Goal: Task Accomplishment & Management: Complete application form

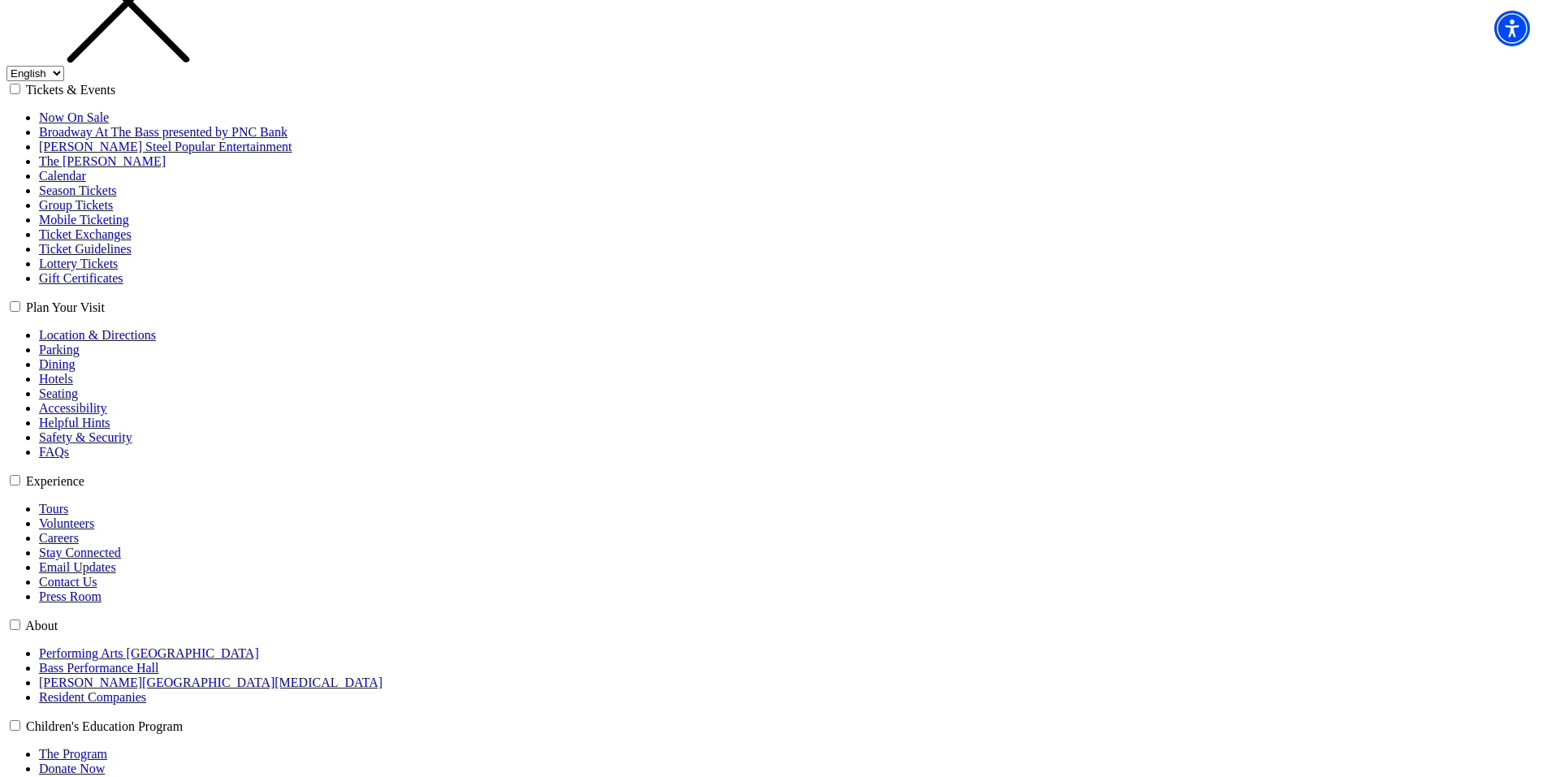
scroll to position [325, 0]
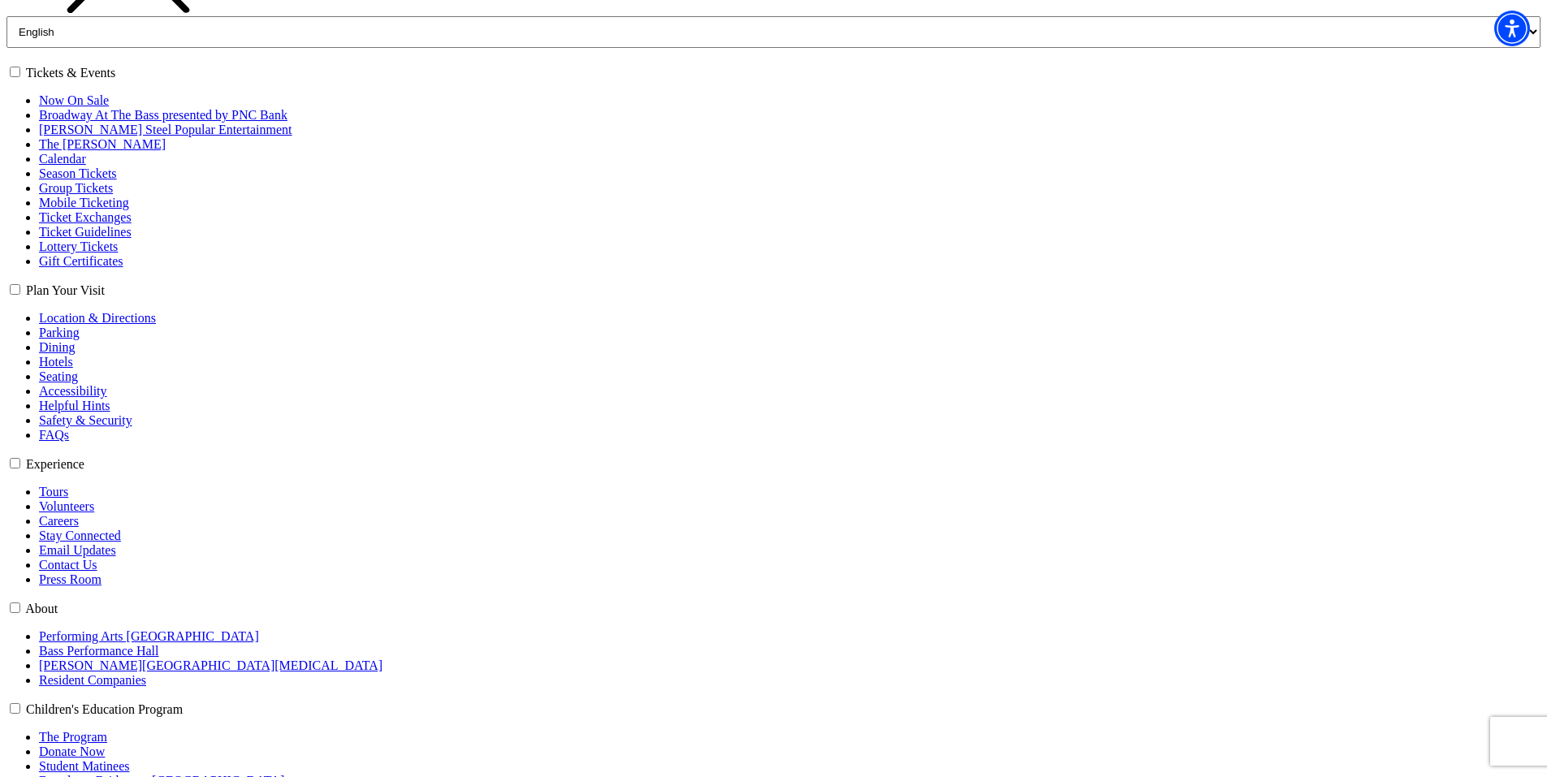
scroll to position [244, 0]
select select "6196"
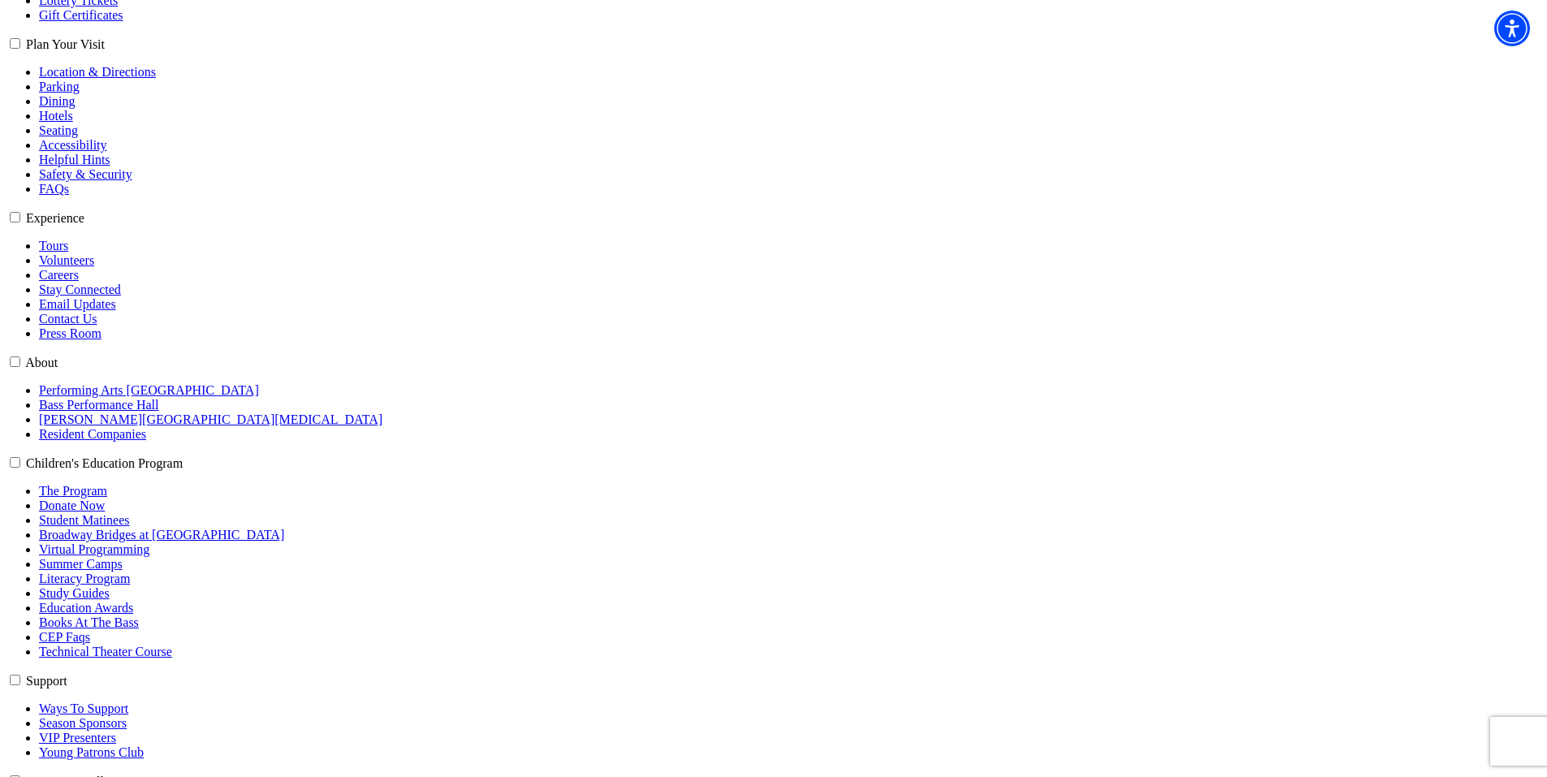
scroll to position [487, 0]
select select "6291"
click input "Premium $99.00" at bounding box center [0, 0] width 0 height 0
radio input "true"
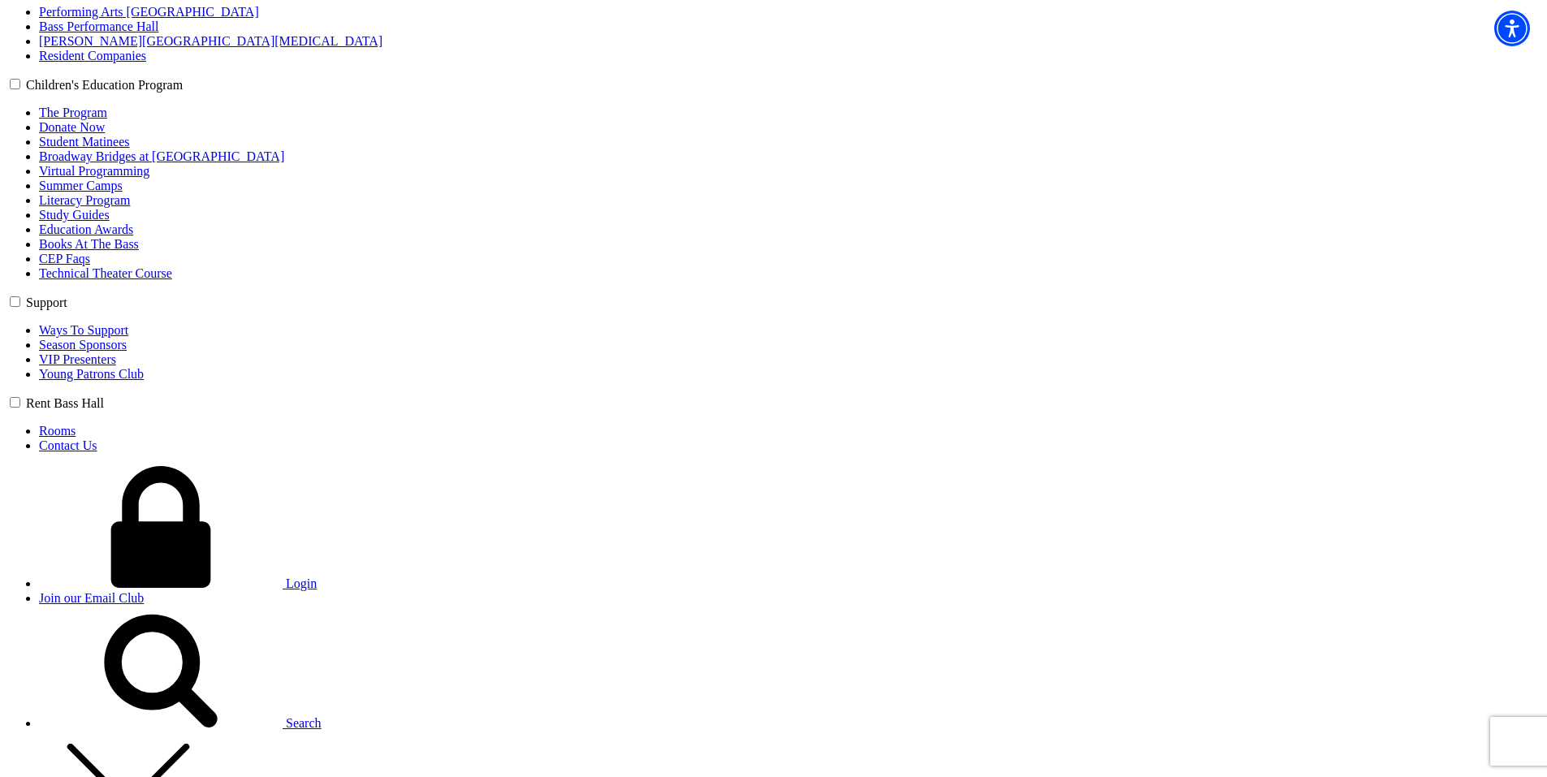
scroll to position [893, 0]
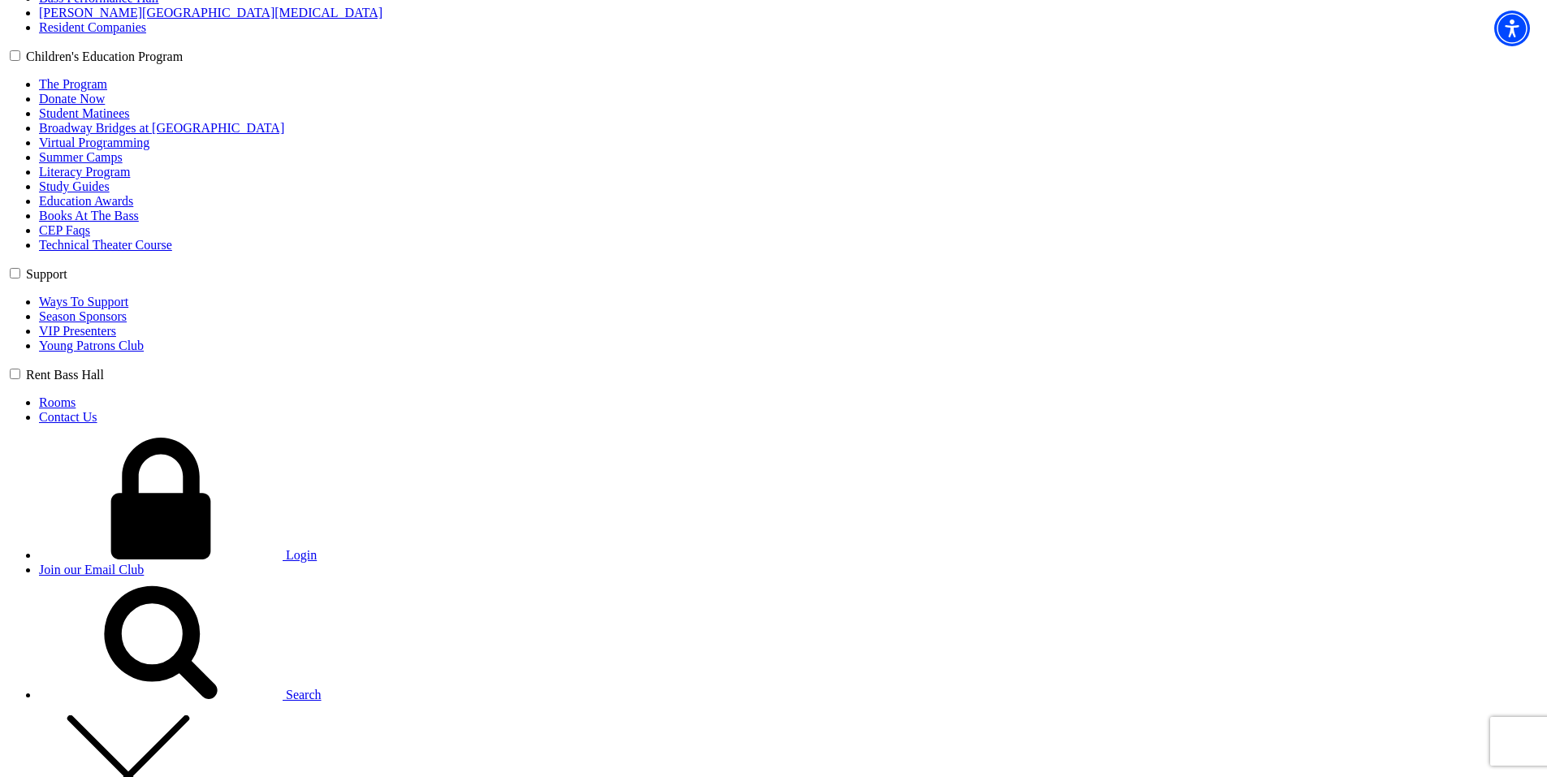
type input "sdfsf"
select select "Senior"
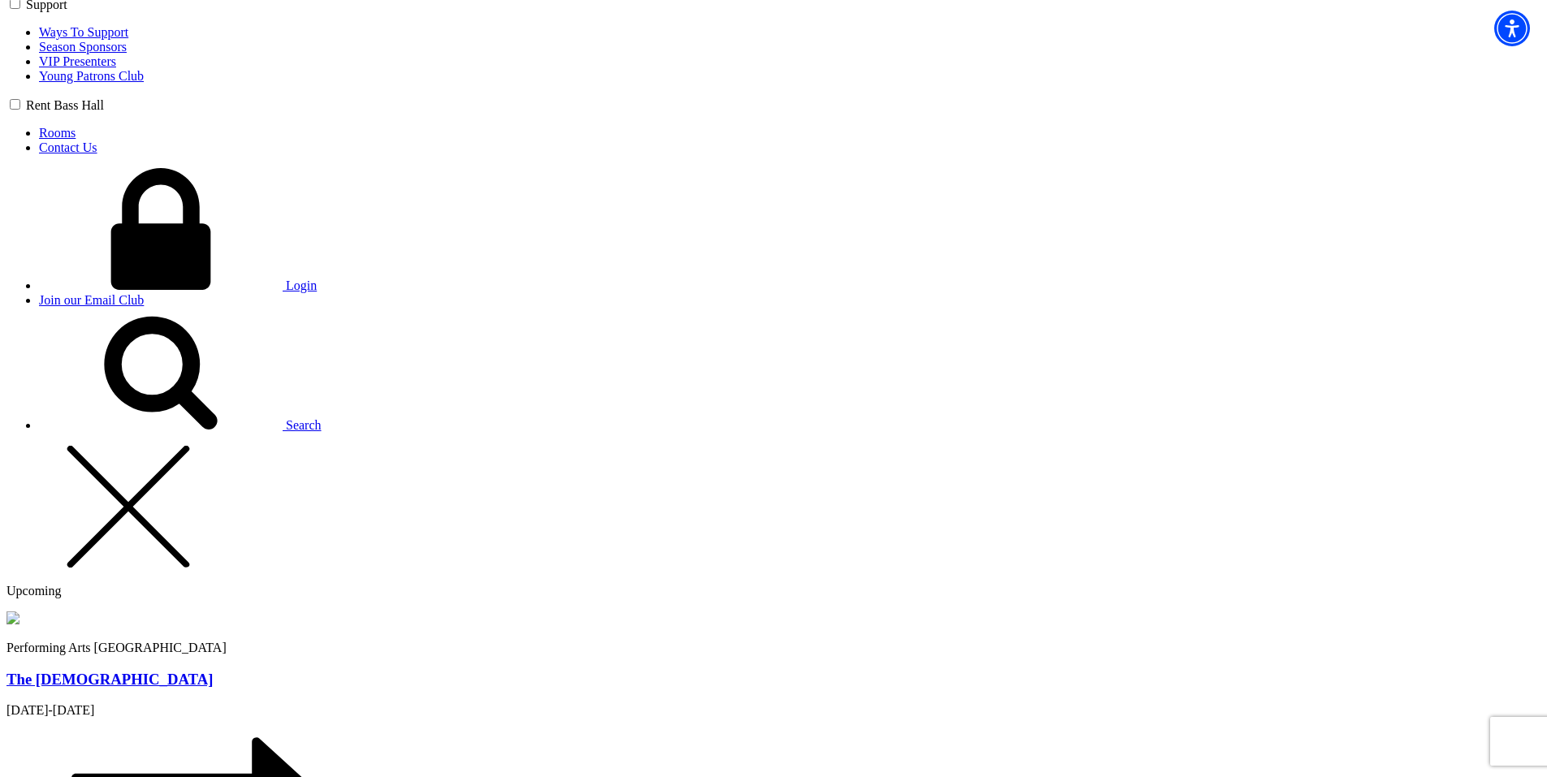
scroll to position [1218, 0]
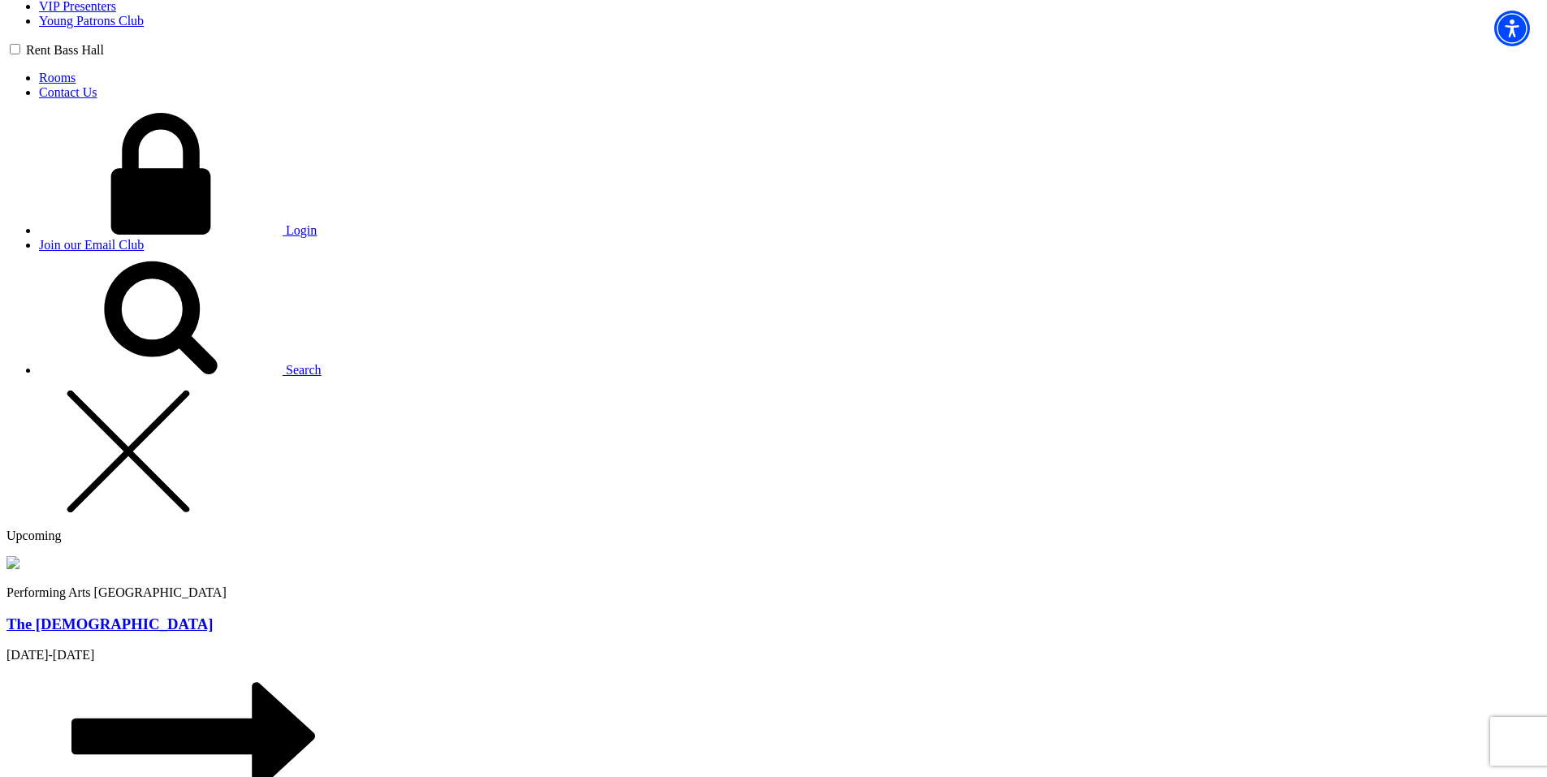
type input "32"
radio input "true"
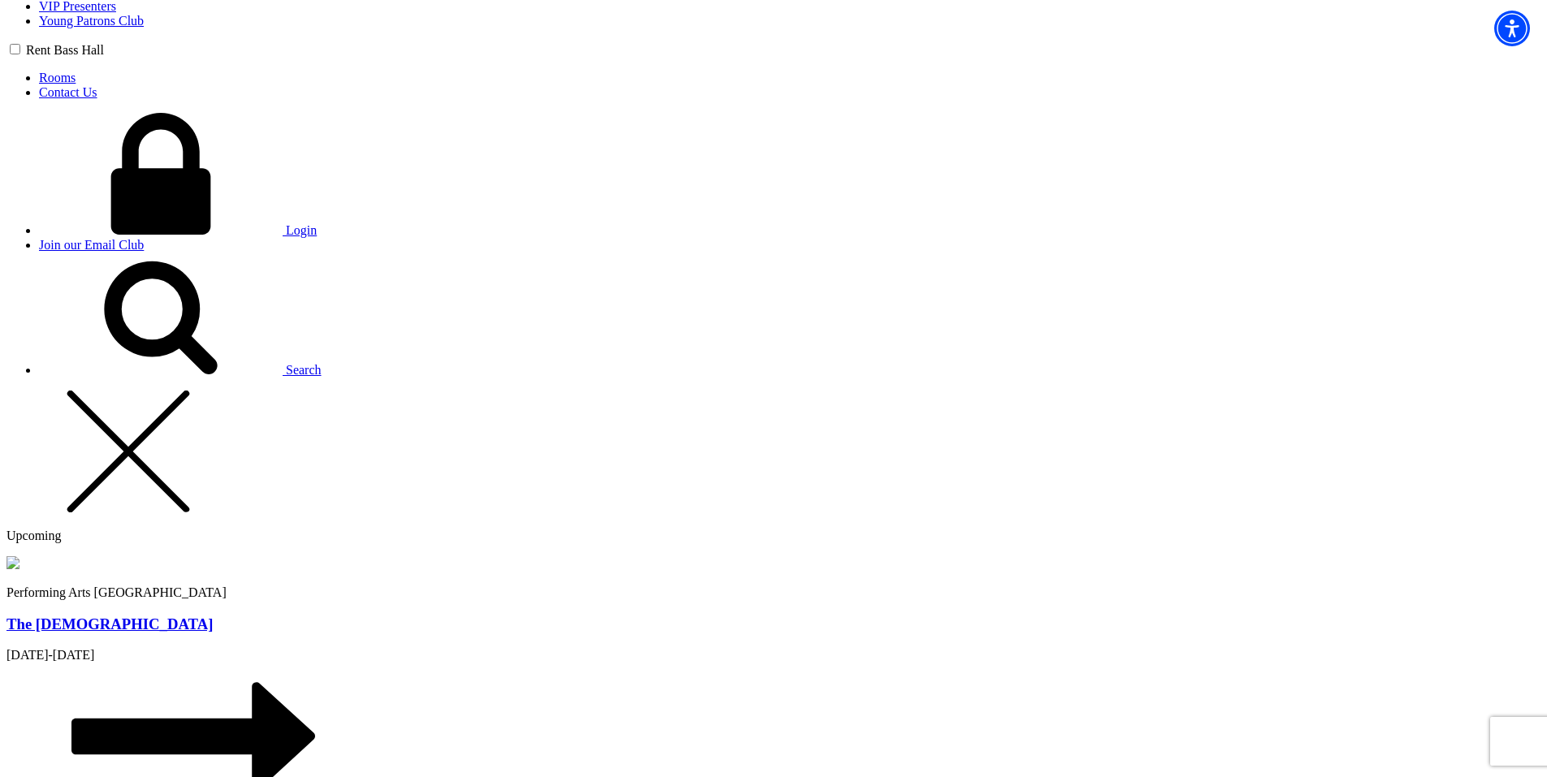
radio input "true"
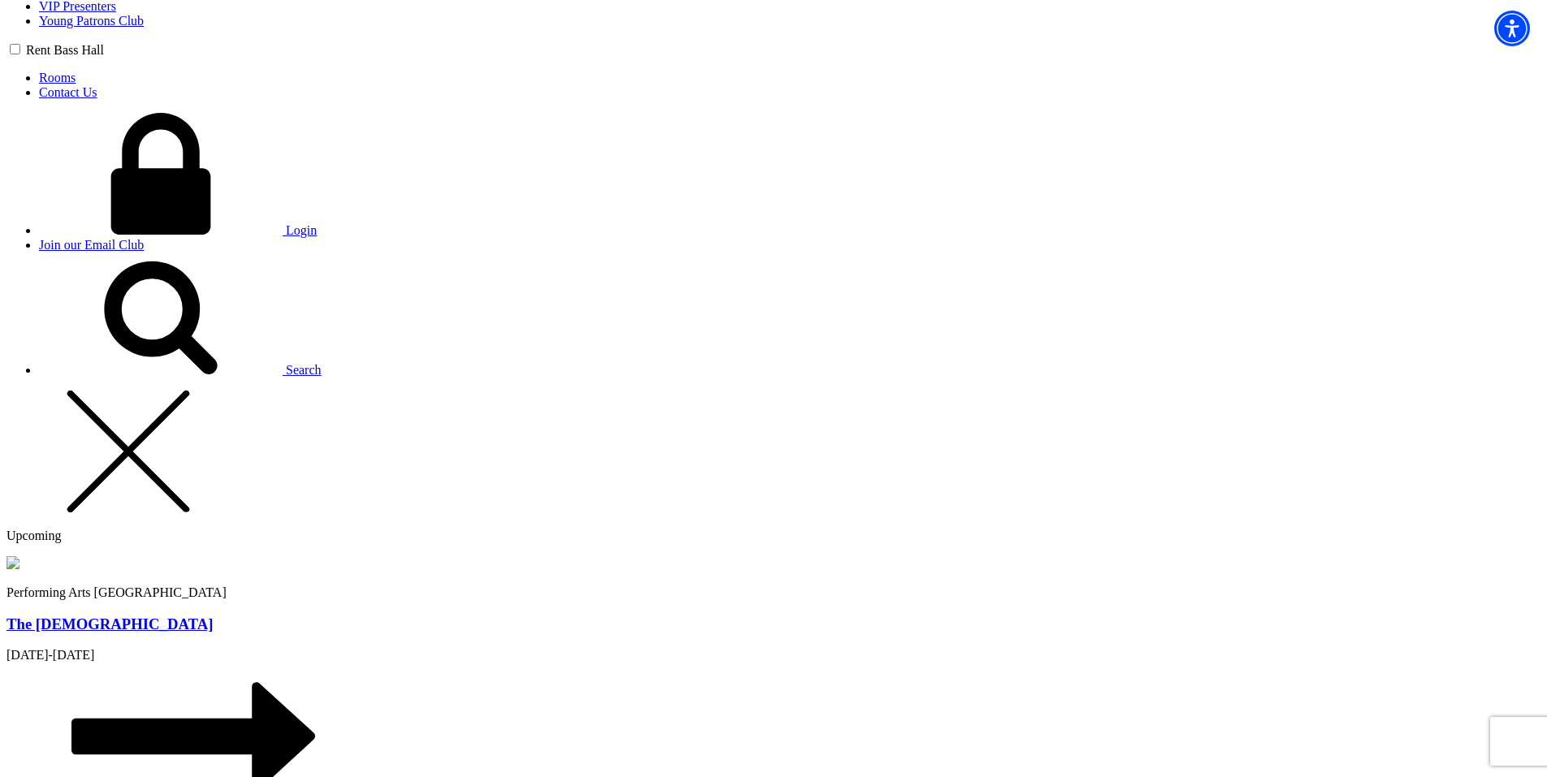
type input "Chris"
type input "[PERSON_NAME][EMAIL_ADDRESS][PERSON_NAME][DOMAIN_NAME]"
type input "250-809-5154"
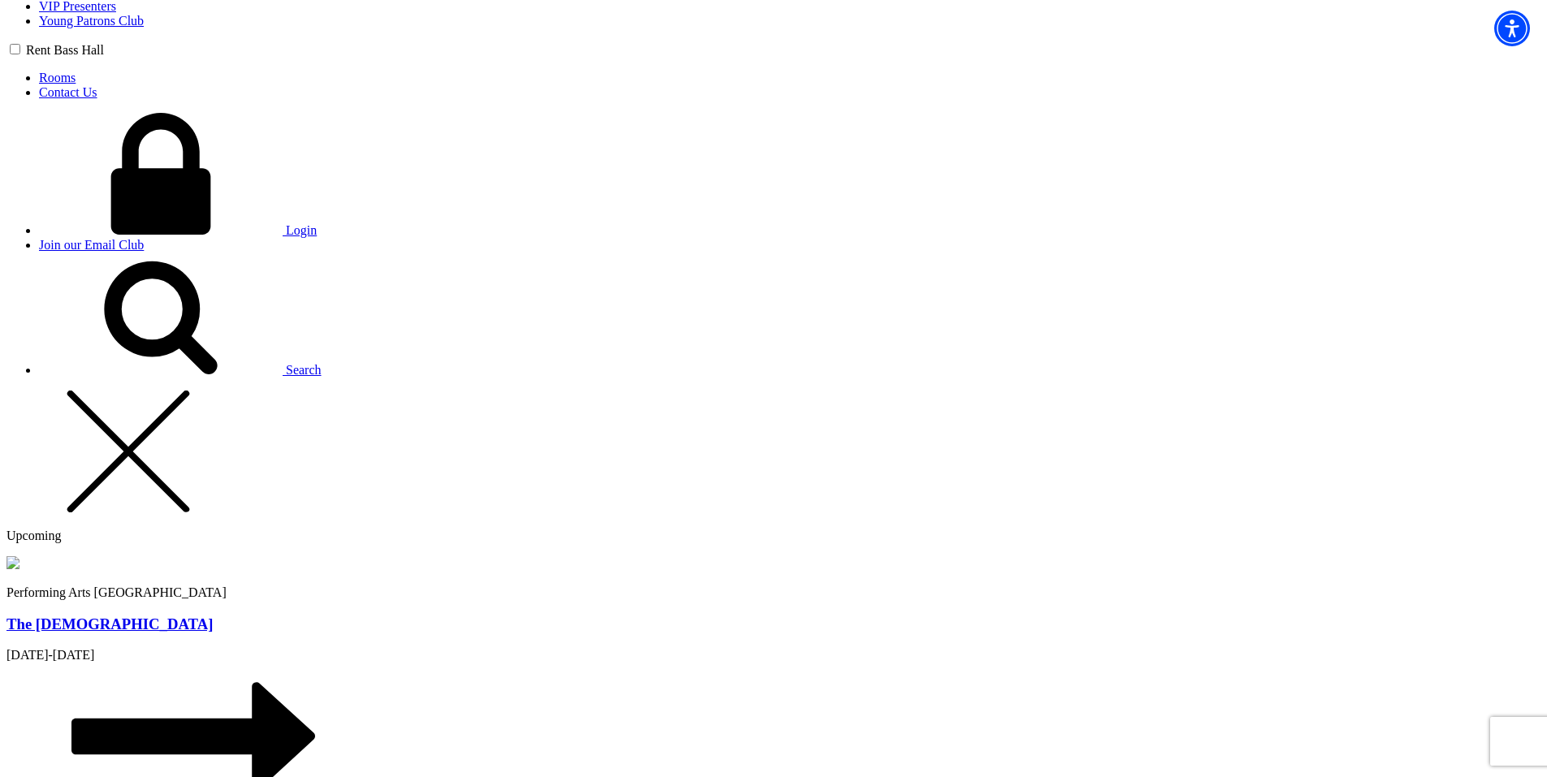
type input "safsdf"
radio input "true"
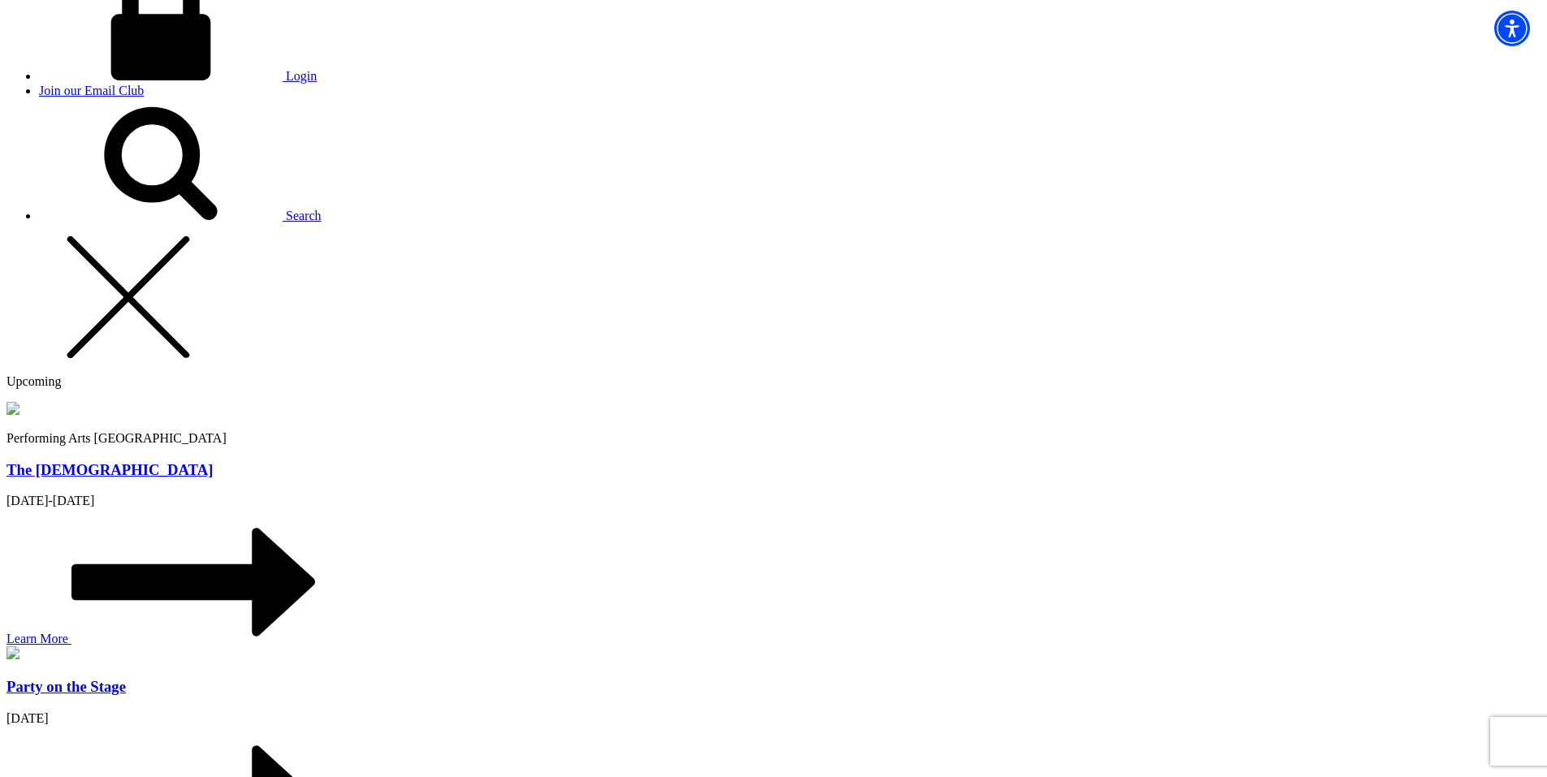
scroll to position [1462, 0]
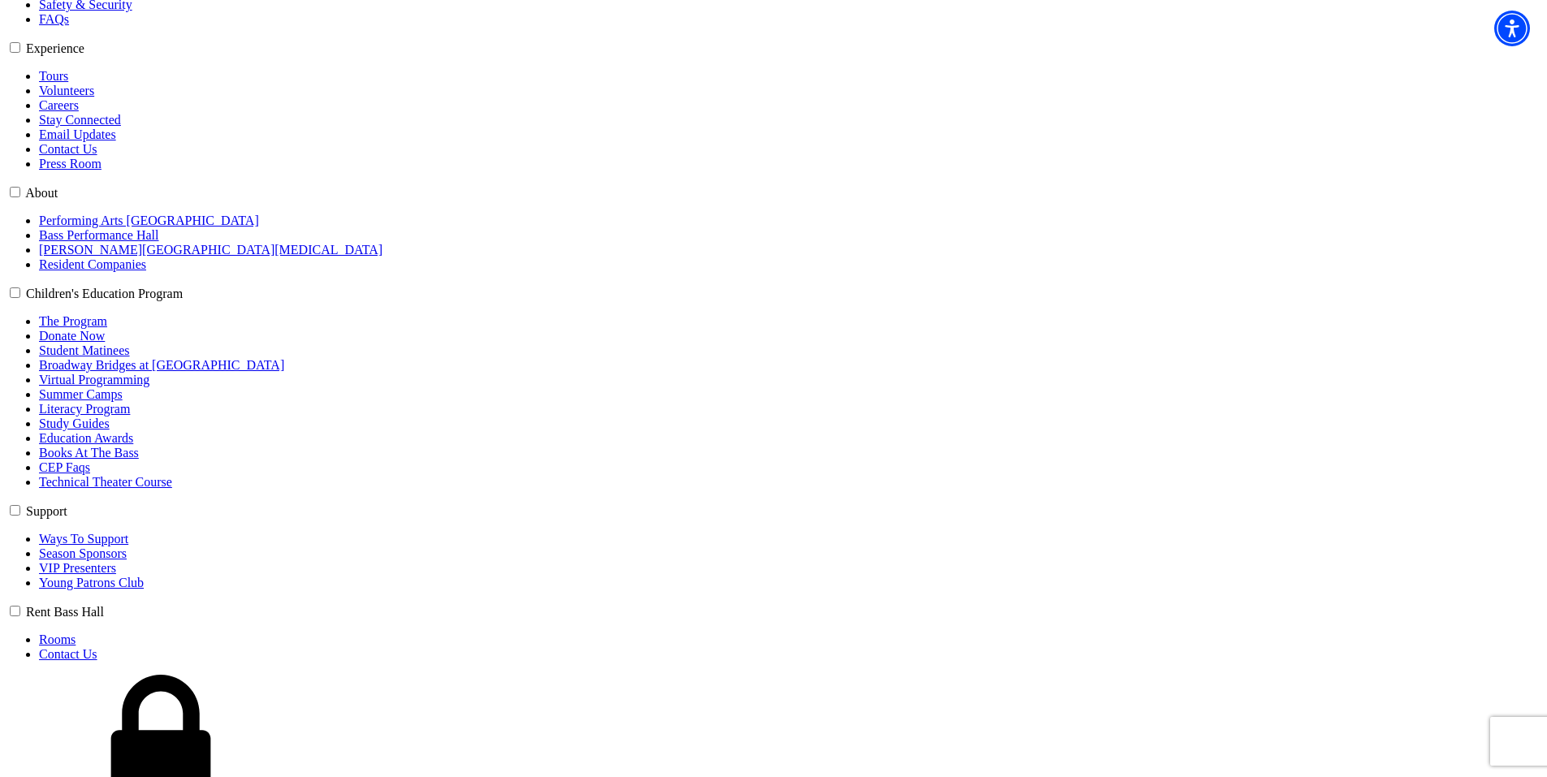
select select "6574"
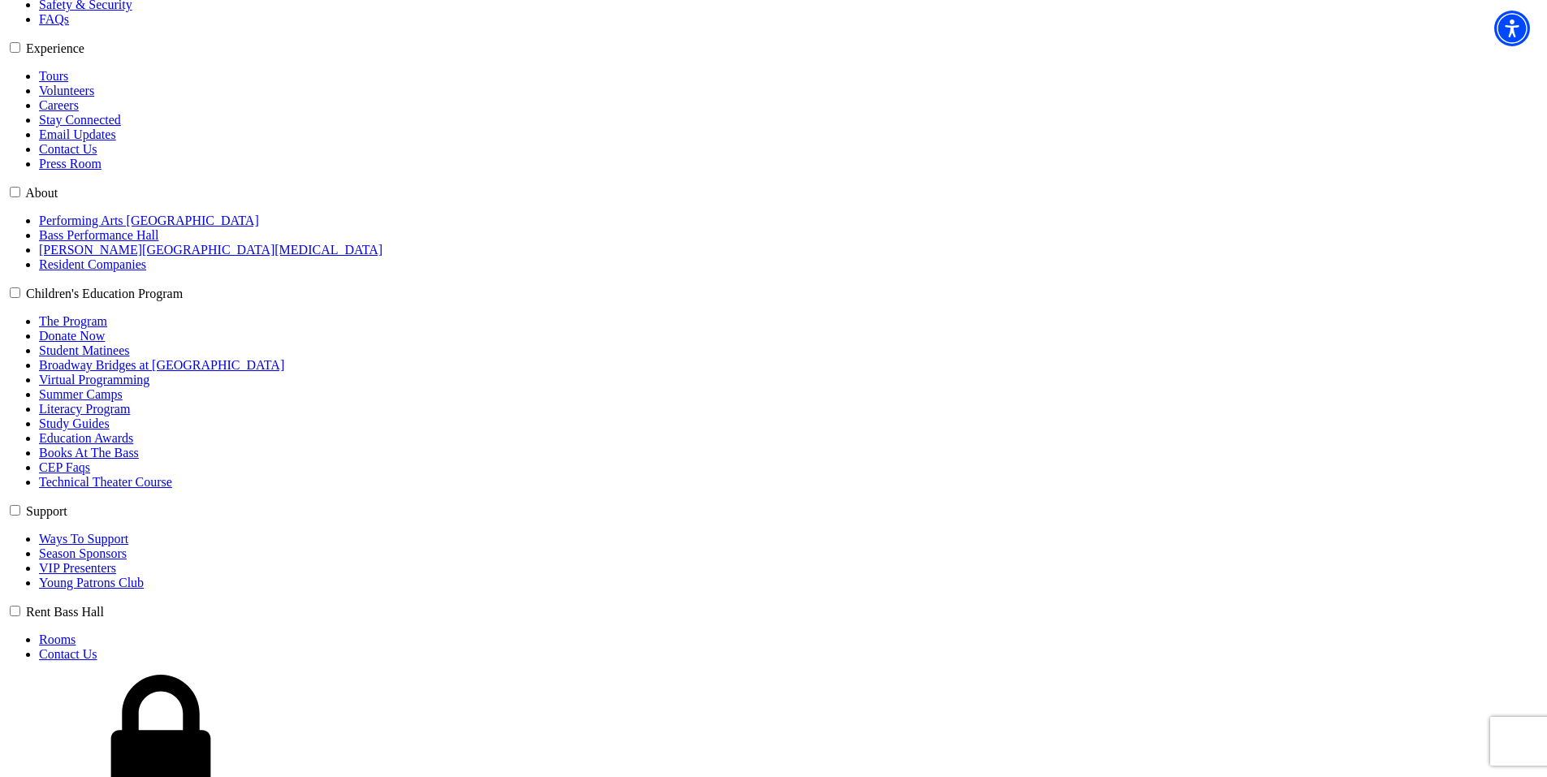
select select "6576"
click input "Pit Premium $110.00" at bounding box center [0, 0] width 0 height 0
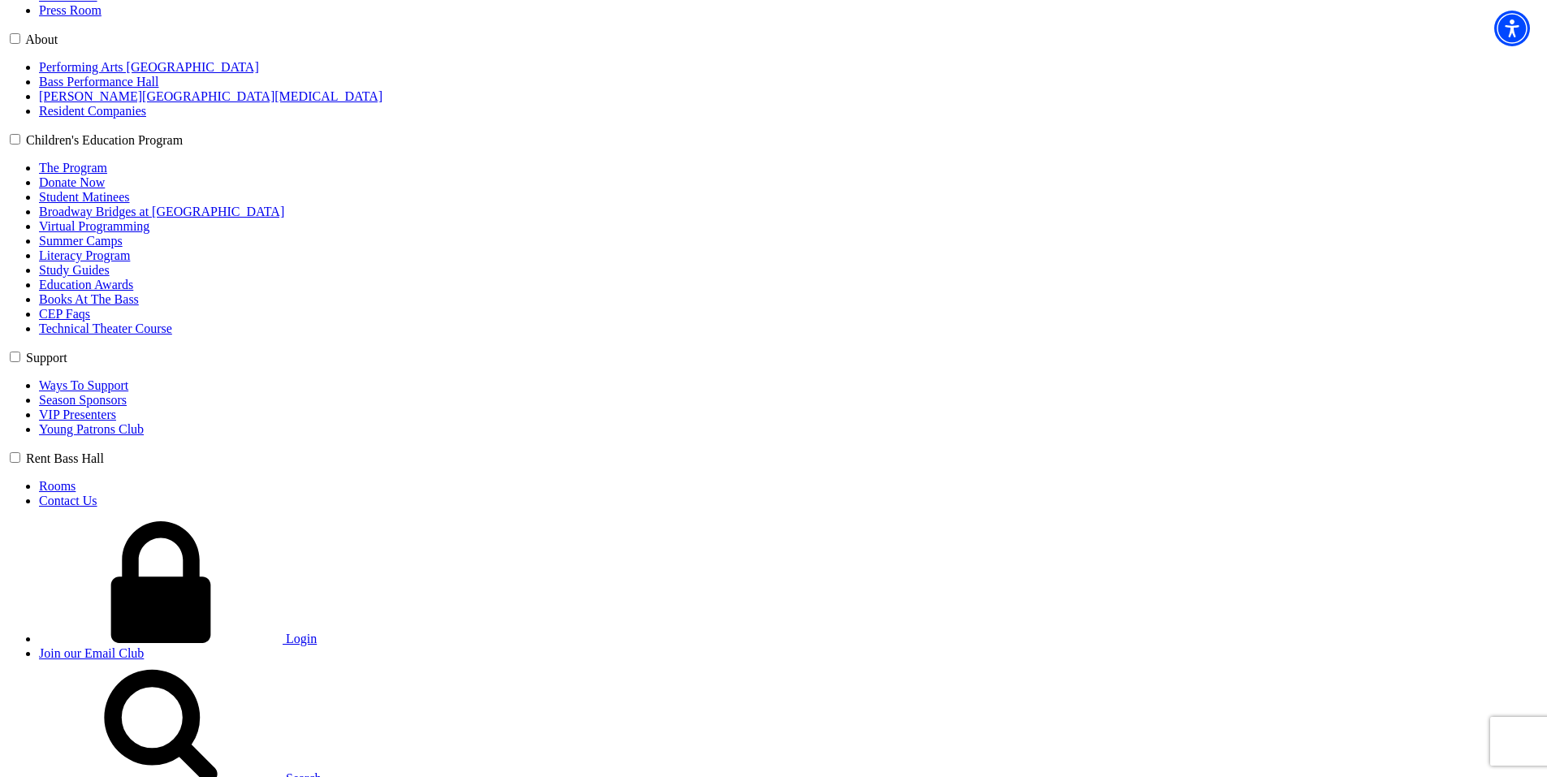
scroll to position [819, 0]
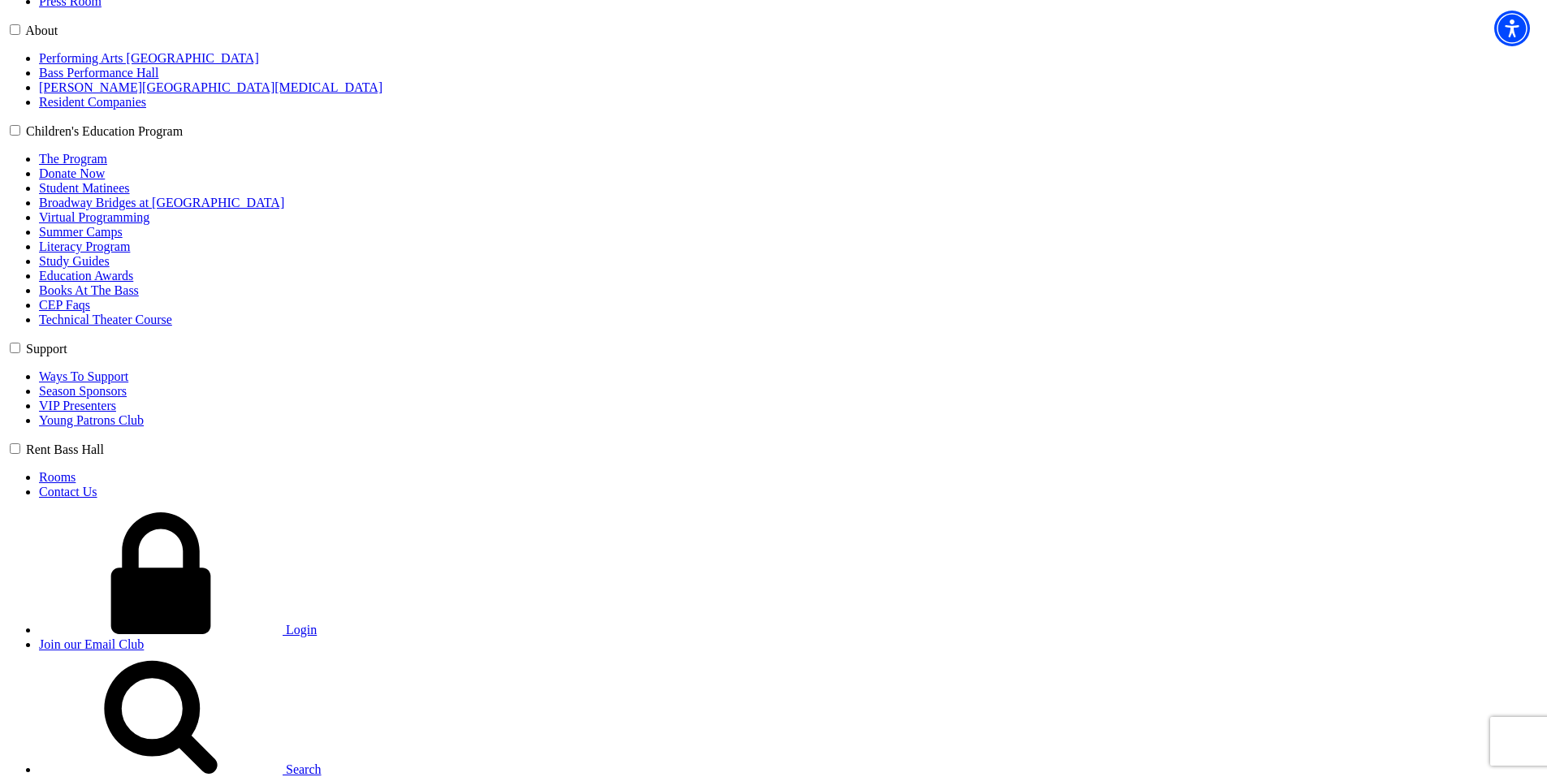
type input "hjkyhjk"
select select "Senior"
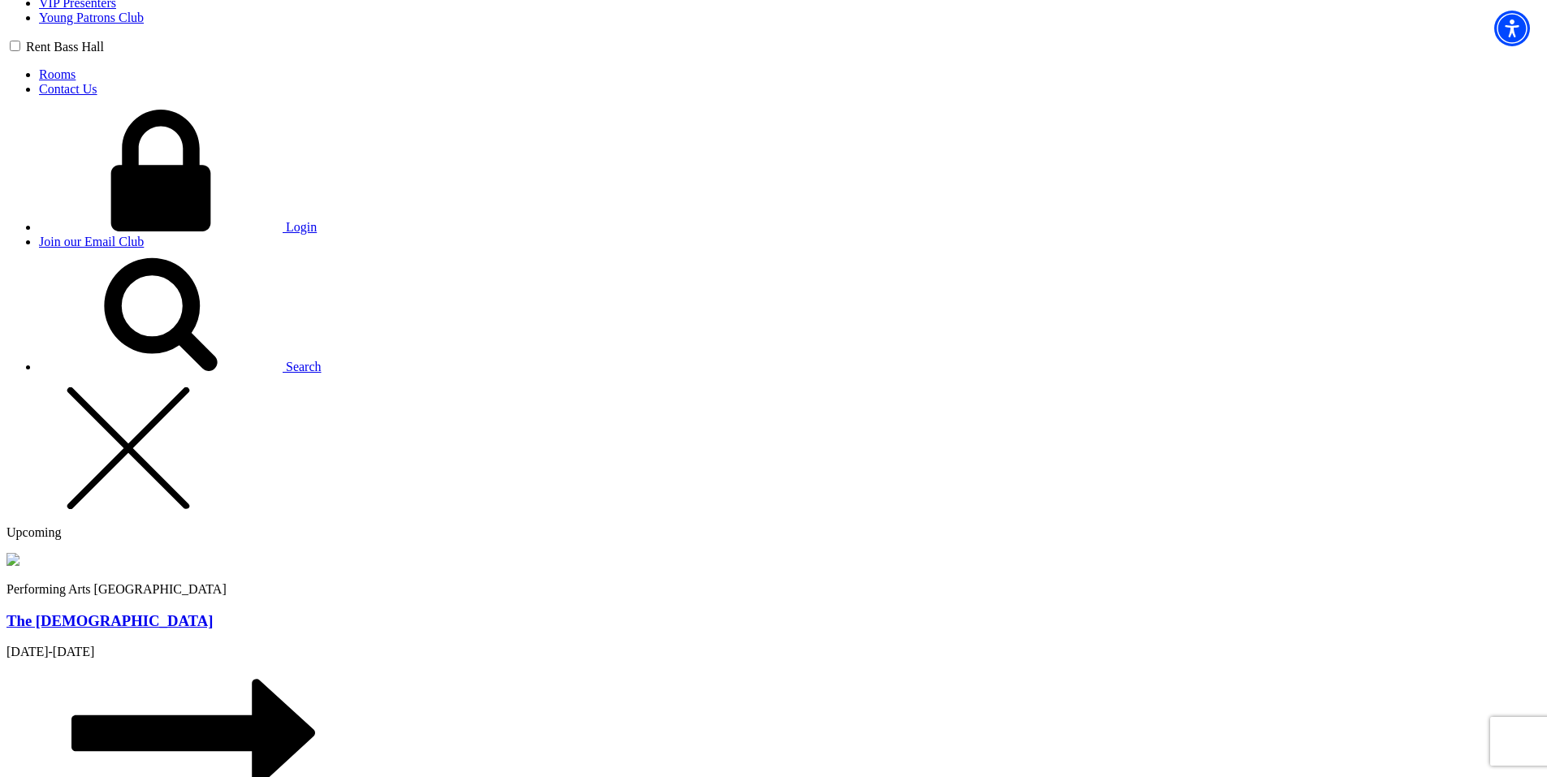
scroll to position [1225, 0]
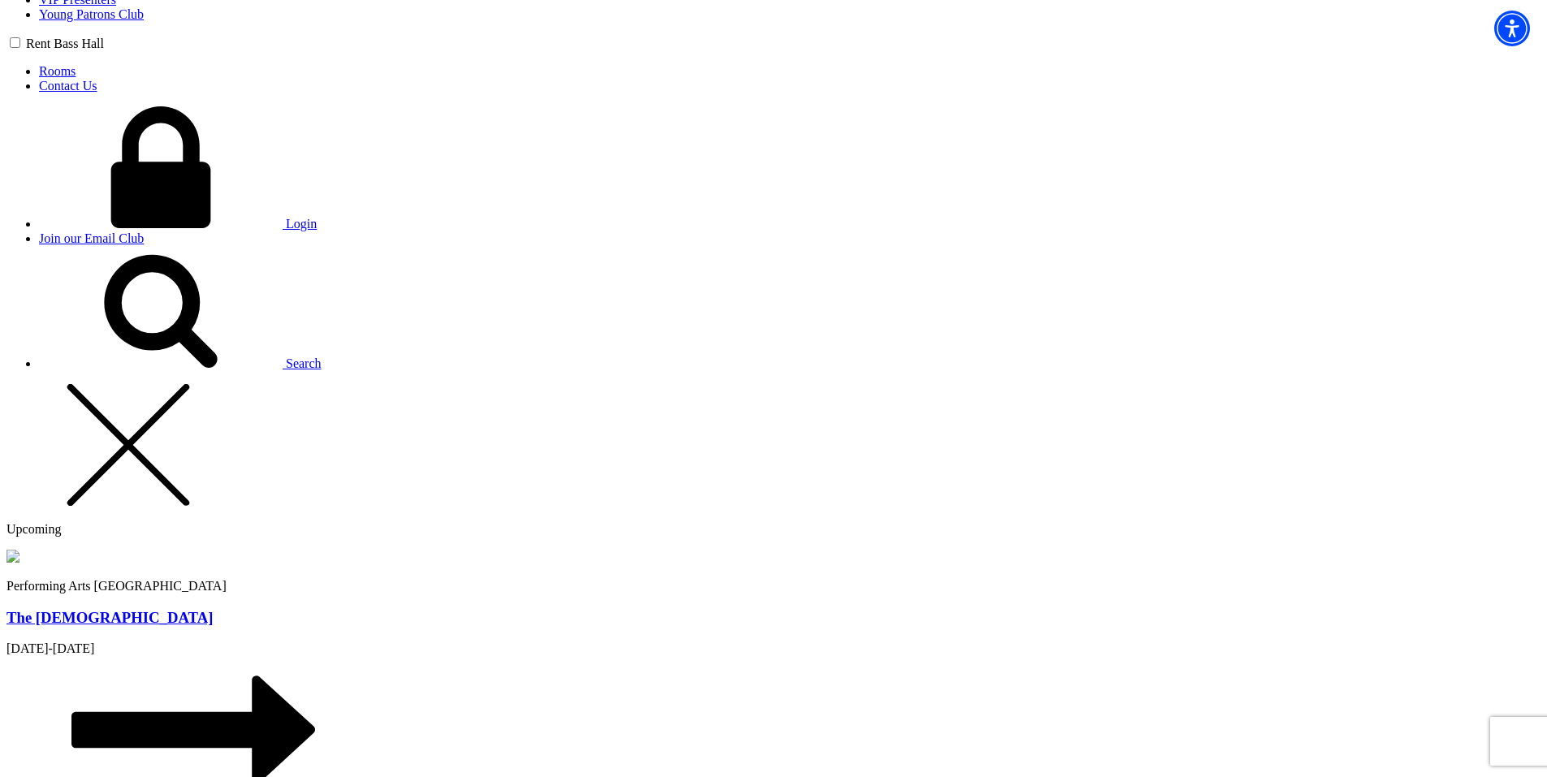
type input "32"
radio input "true"
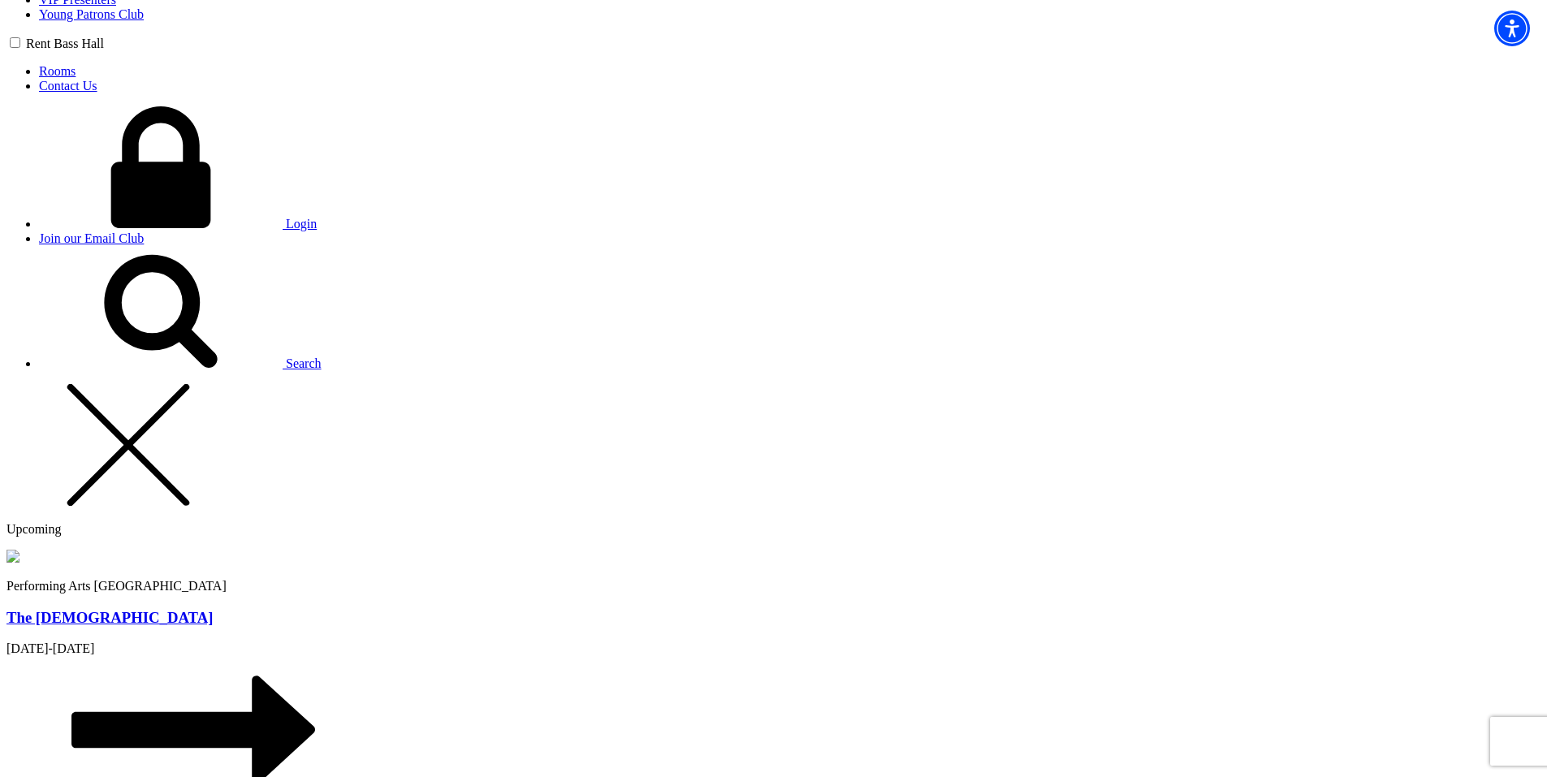
radio input "true"
type input "dfsasf"
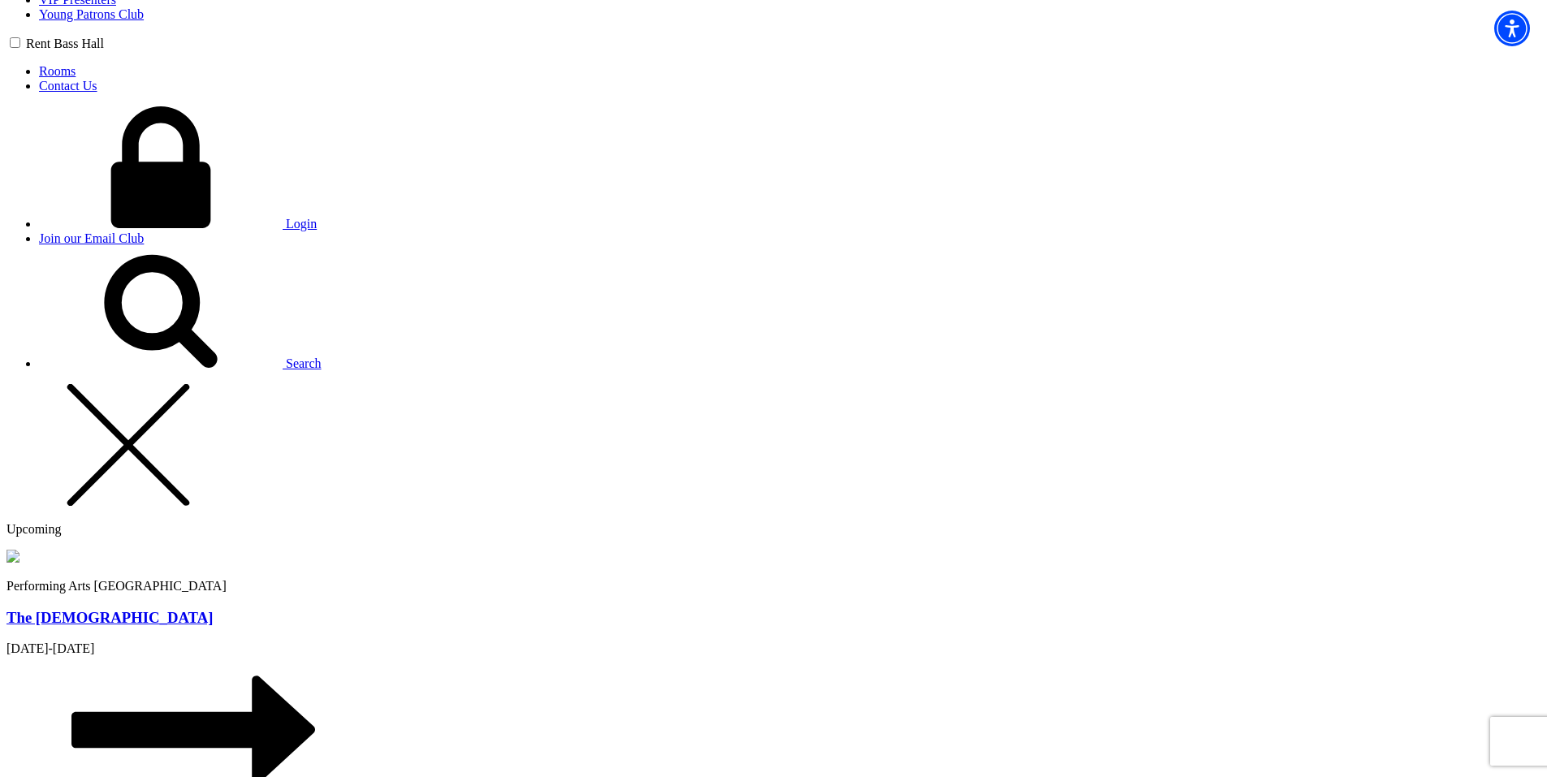
type input "[PERSON_NAME][EMAIL_ADDRESS][PERSON_NAME][DOMAIN_NAME]"
type input "[PHONE_NUMBER]"
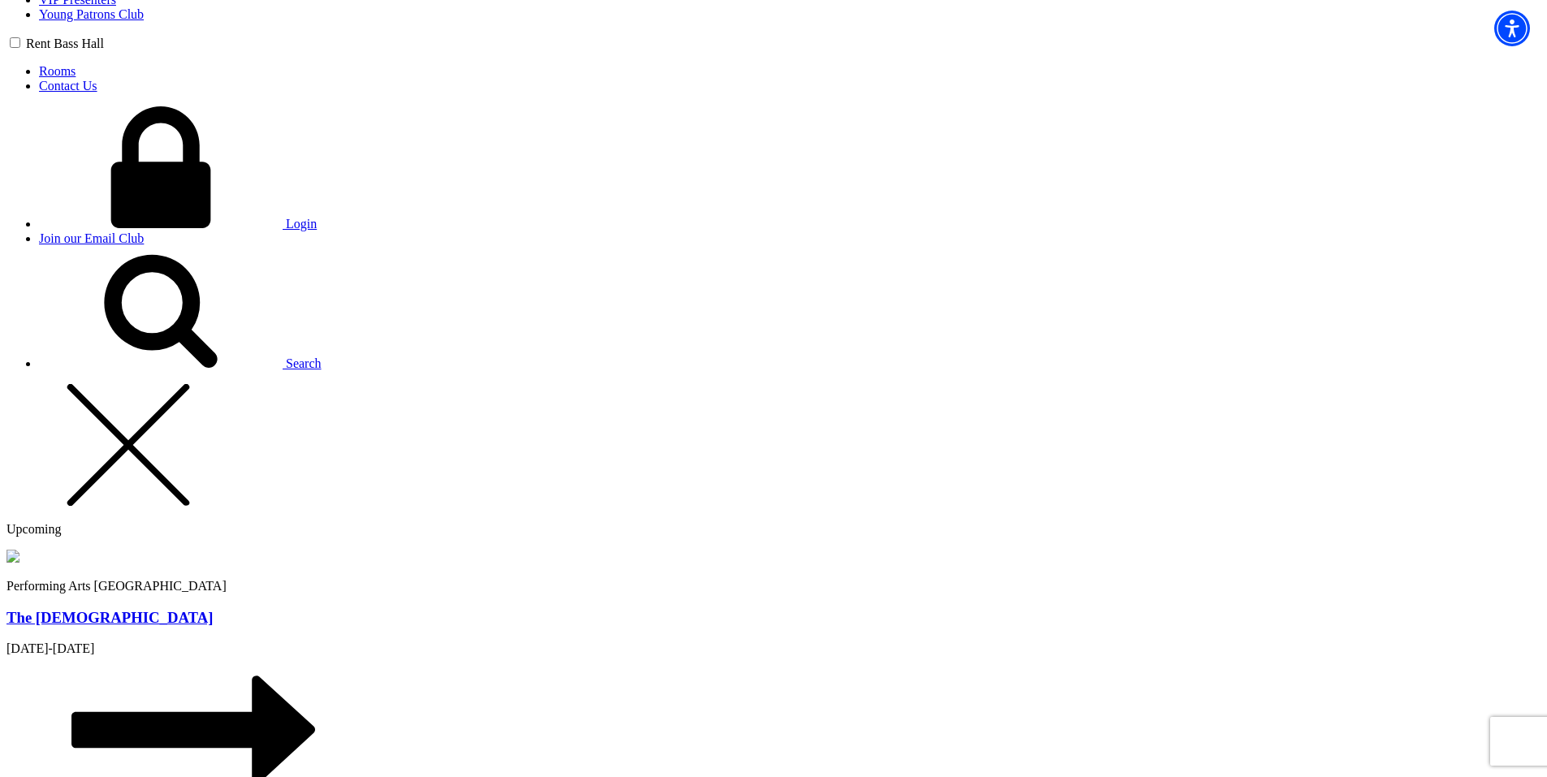
type input "dasd"
radio input "true"
